Goal: Information Seeking & Learning: Find specific fact

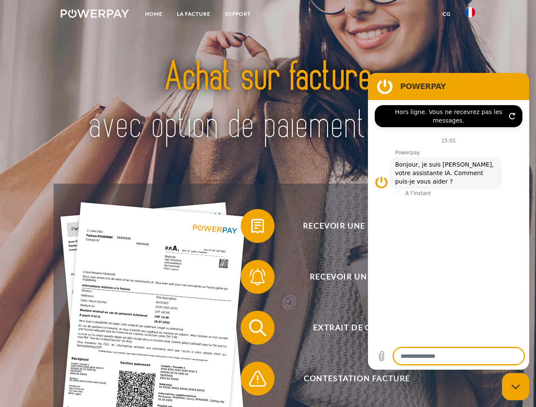
click at [95, 15] on img at bounding box center [95, 13] width 68 height 8
click at [470, 15] on img at bounding box center [470, 12] width 10 height 10
click at [447, 14] on link "CG" at bounding box center [447, 13] width 22 height 15
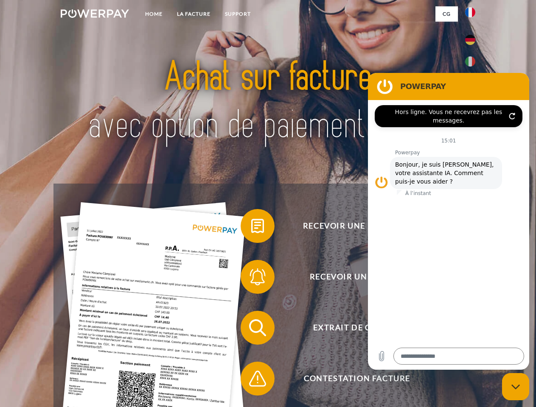
click at [251, 228] on span at bounding box center [245, 226] width 42 height 42
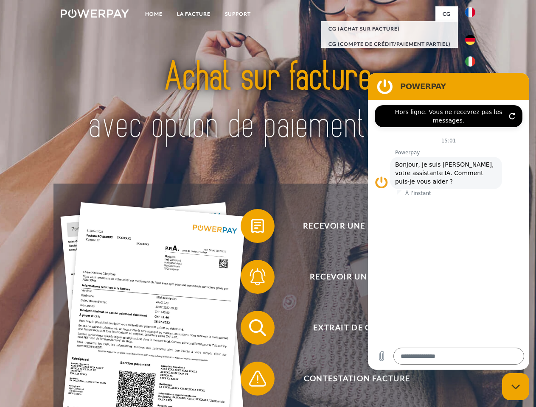
click at [251, 279] on span at bounding box center [245, 277] width 42 height 42
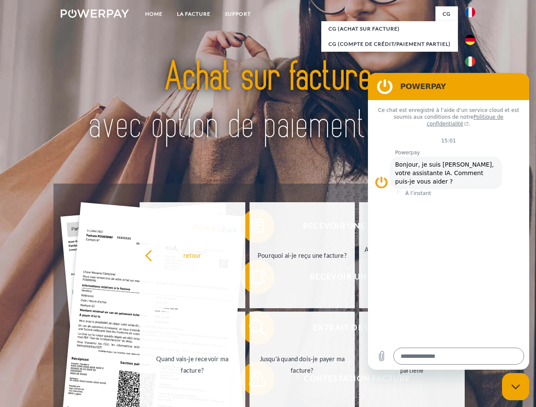
click at [251, 330] on link "Jusqu'à quand dois-je payer ma facture?" at bounding box center [303, 365] width 106 height 106
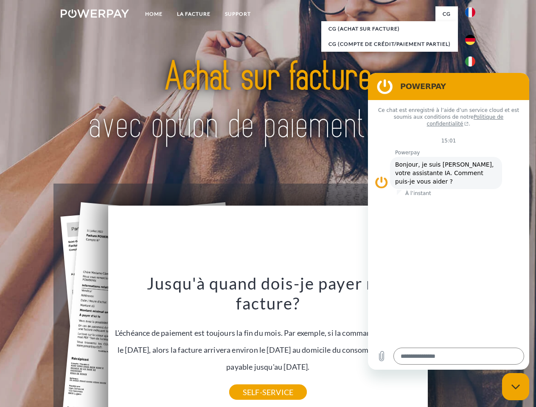
click at [516, 387] on icon "Fermer la fenêtre de messagerie" at bounding box center [515, 388] width 9 height 6
type textarea "*"
